Goal: Information Seeking & Learning: Learn about a topic

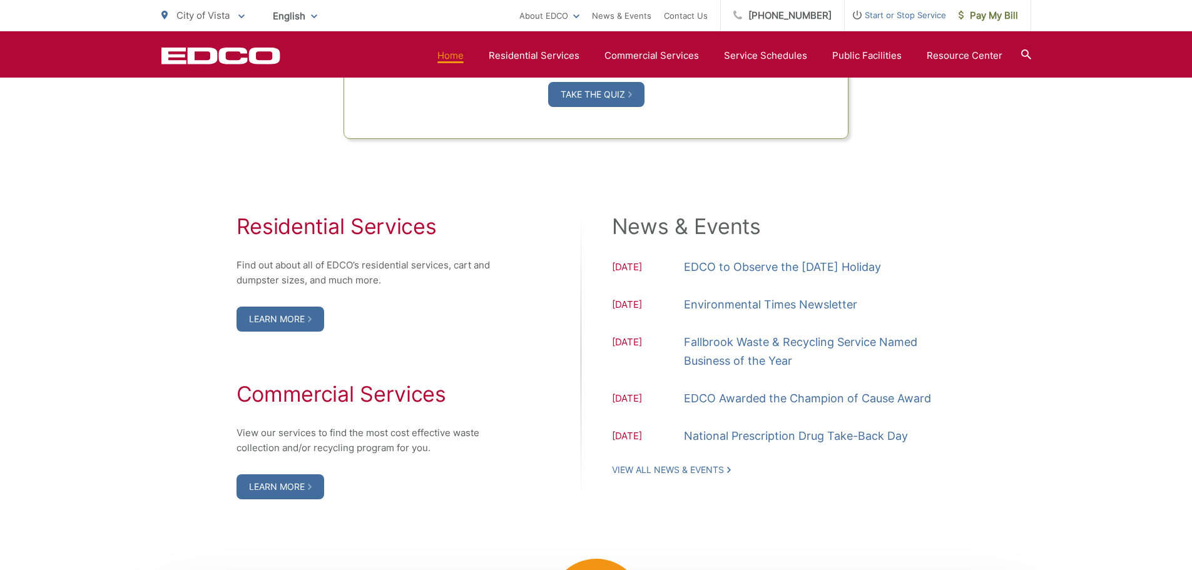
scroll to position [1189, 0]
click at [288, 485] on link "Learn More" at bounding box center [280, 485] width 88 height 25
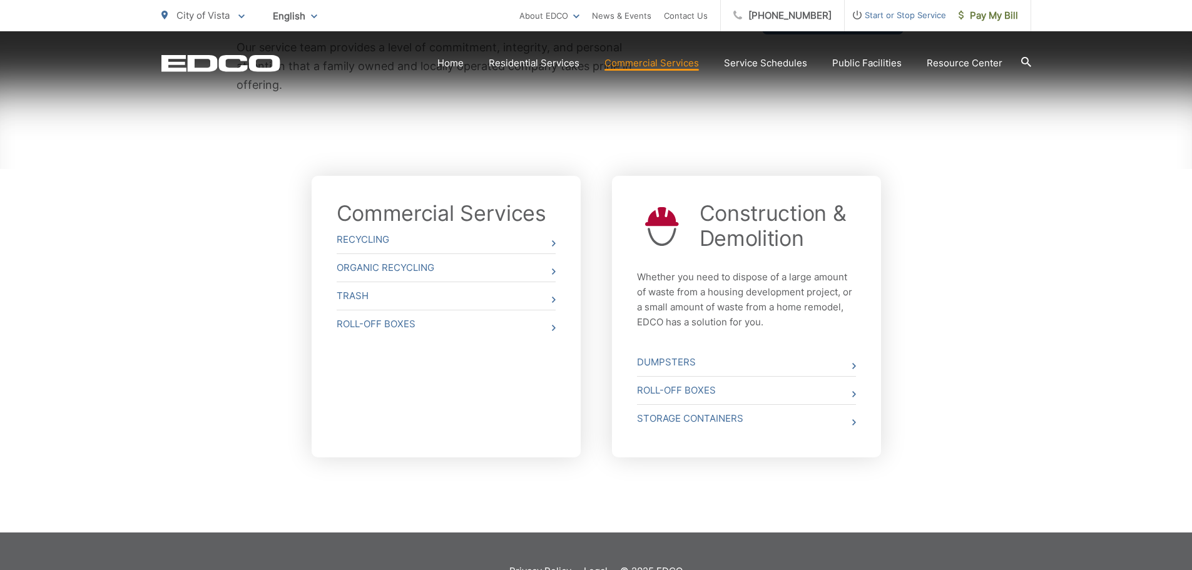
scroll to position [375, 0]
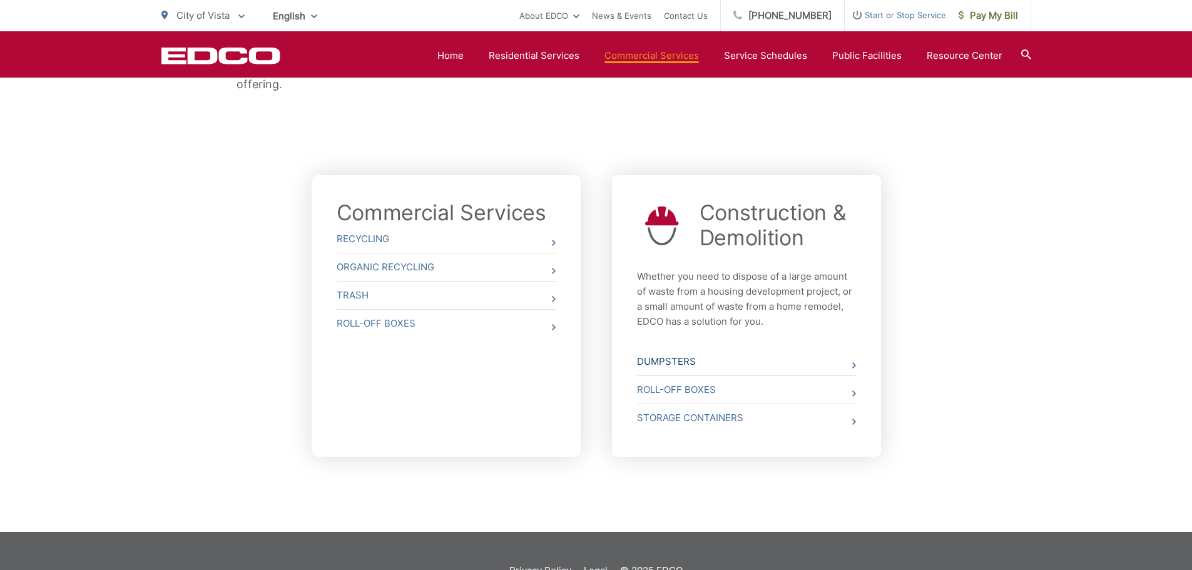
click at [662, 363] on link "Dumpsters" at bounding box center [746, 362] width 219 height 28
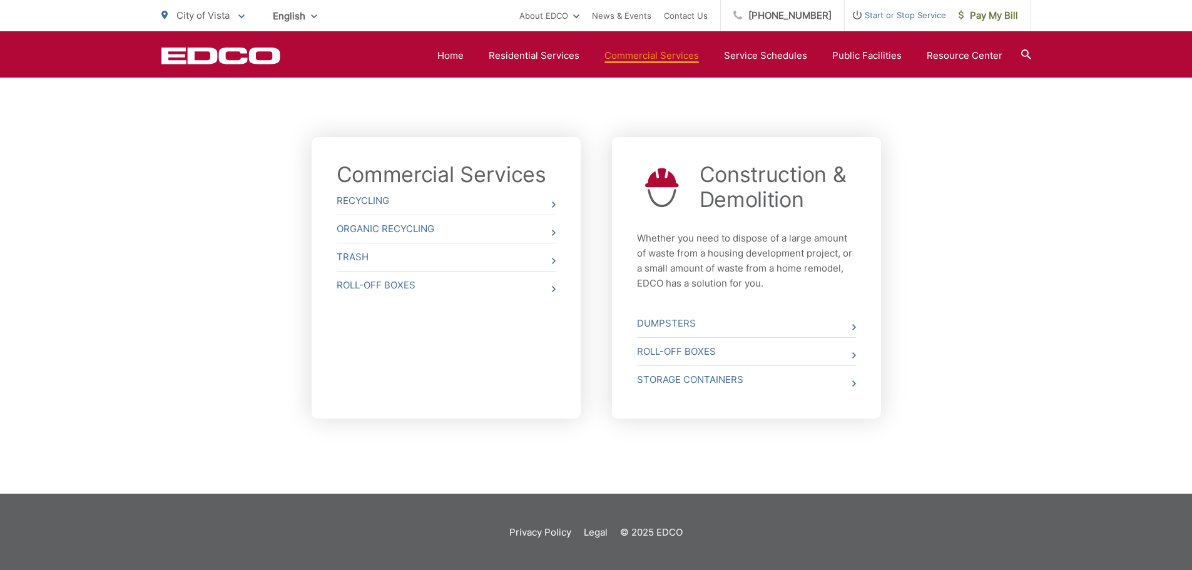
scroll to position [415, 0]
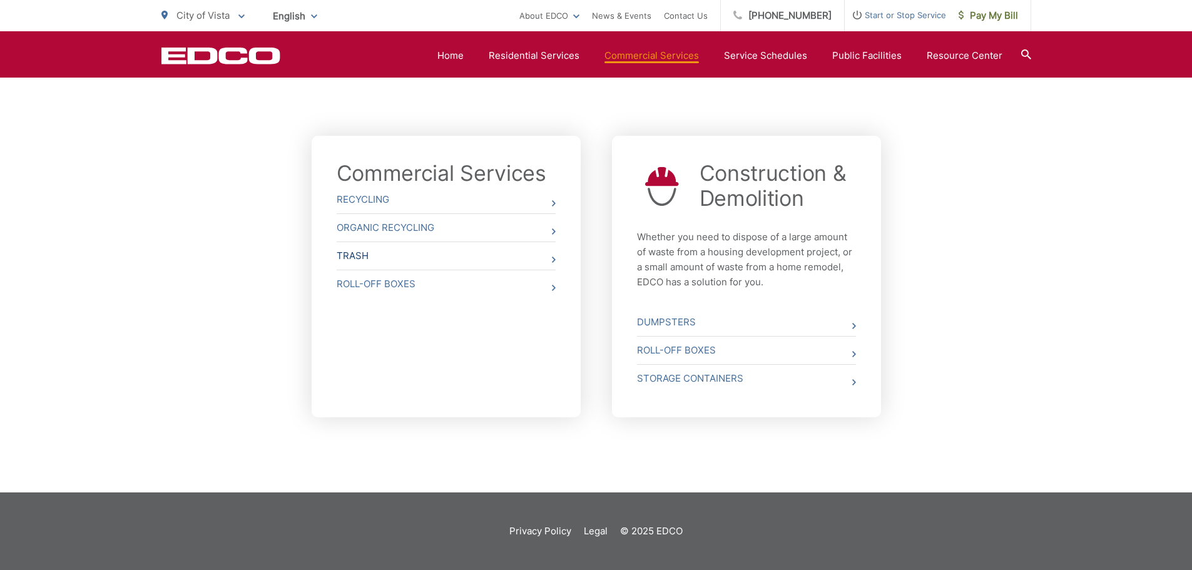
click at [497, 260] on link "Trash" at bounding box center [446, 256] width 219 height 28
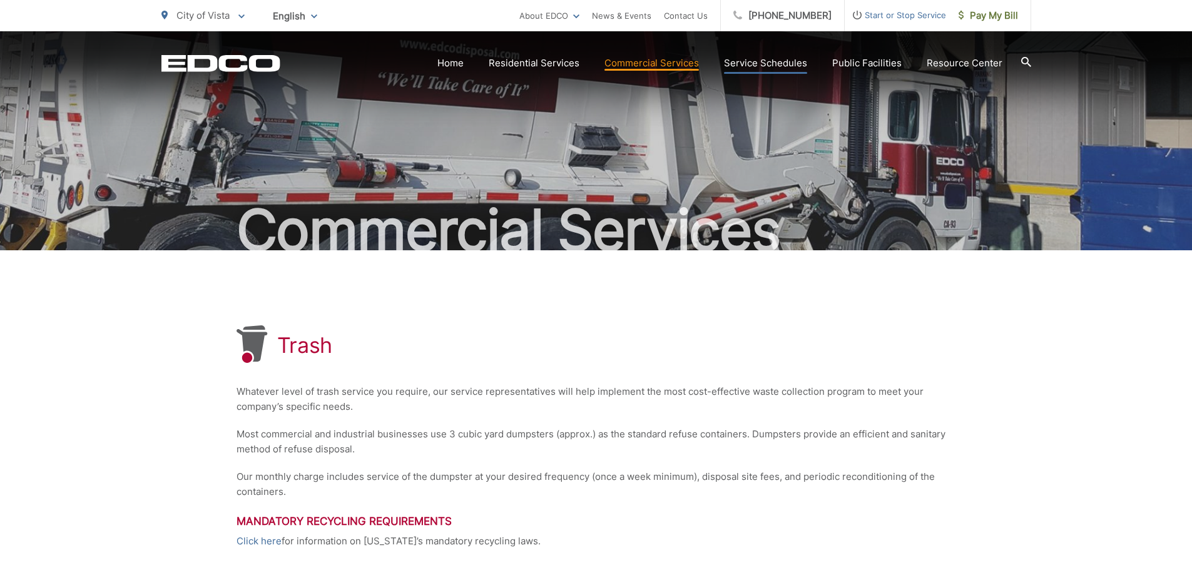
click at [769, 64] on link "Service Schedules" at bounding box center [765, 63] width 83 height 15
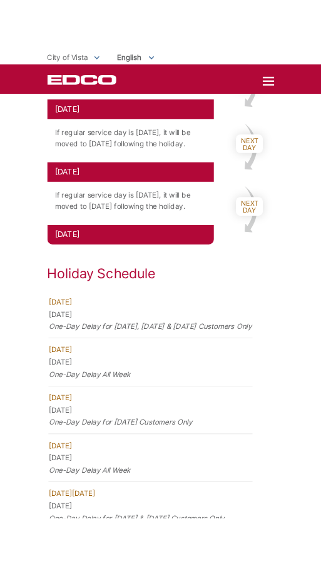
scroll to position [888, 0]
